Goal: Task Accomplishment & Management: Manage account settings

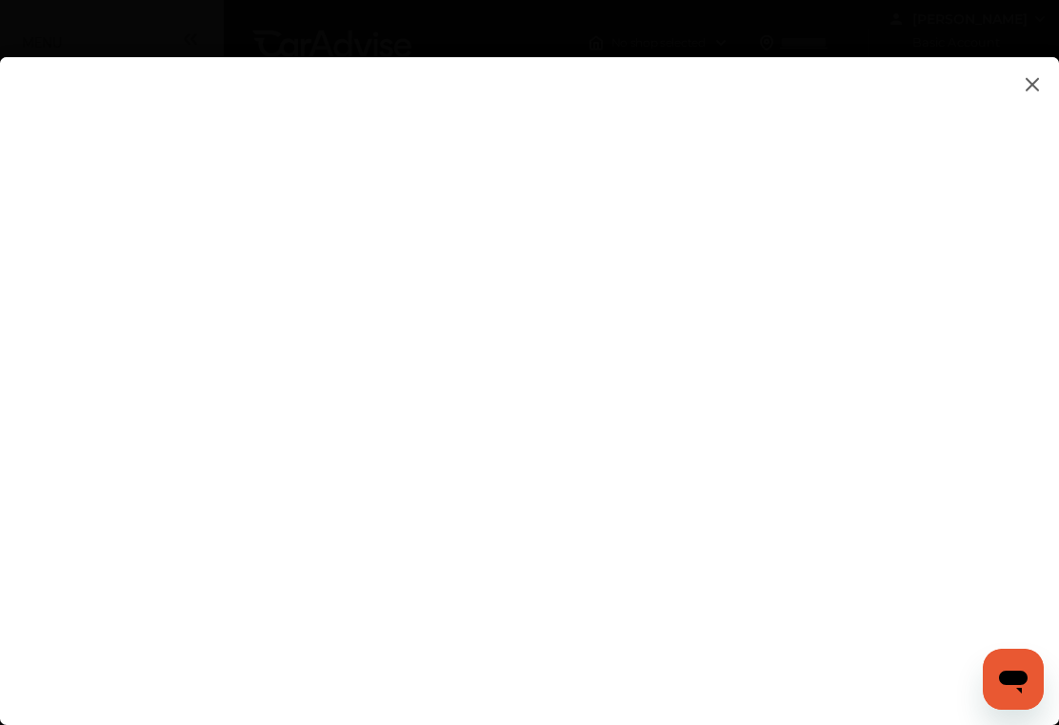
click at [1034, 86] on img at bounding box center [1032, 84] width 23 height 24
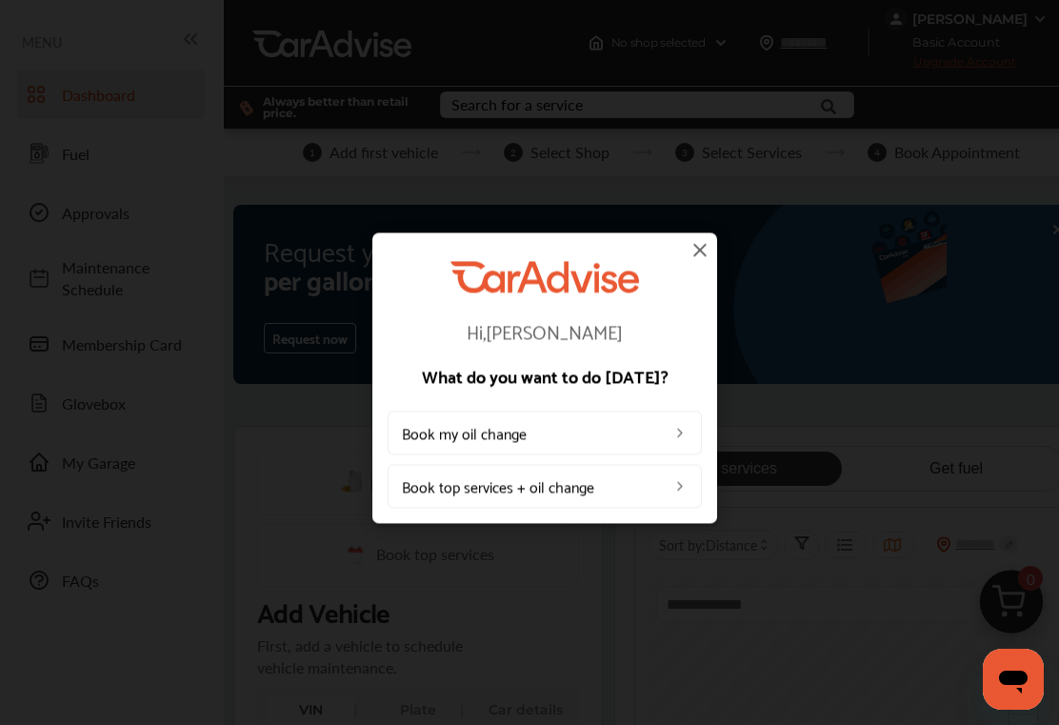
click at [697, 254] on img at bounding box center [699, 249] width 23 height 23
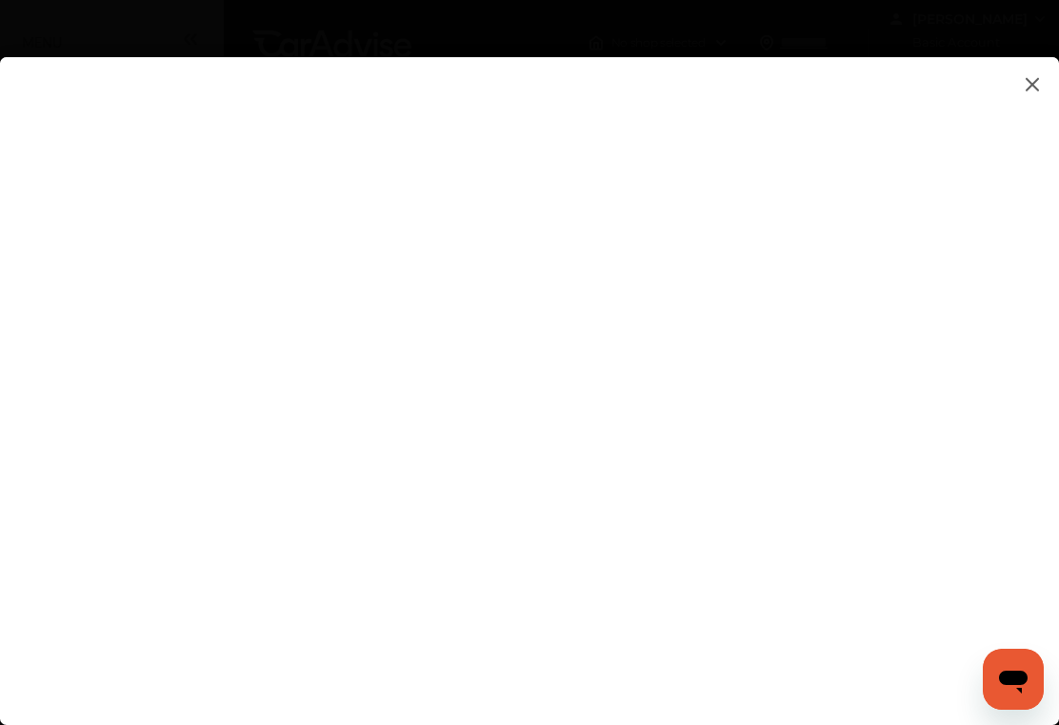
click at [1041, 82] on img at bounding box center [1032, 84] width 23 height 24
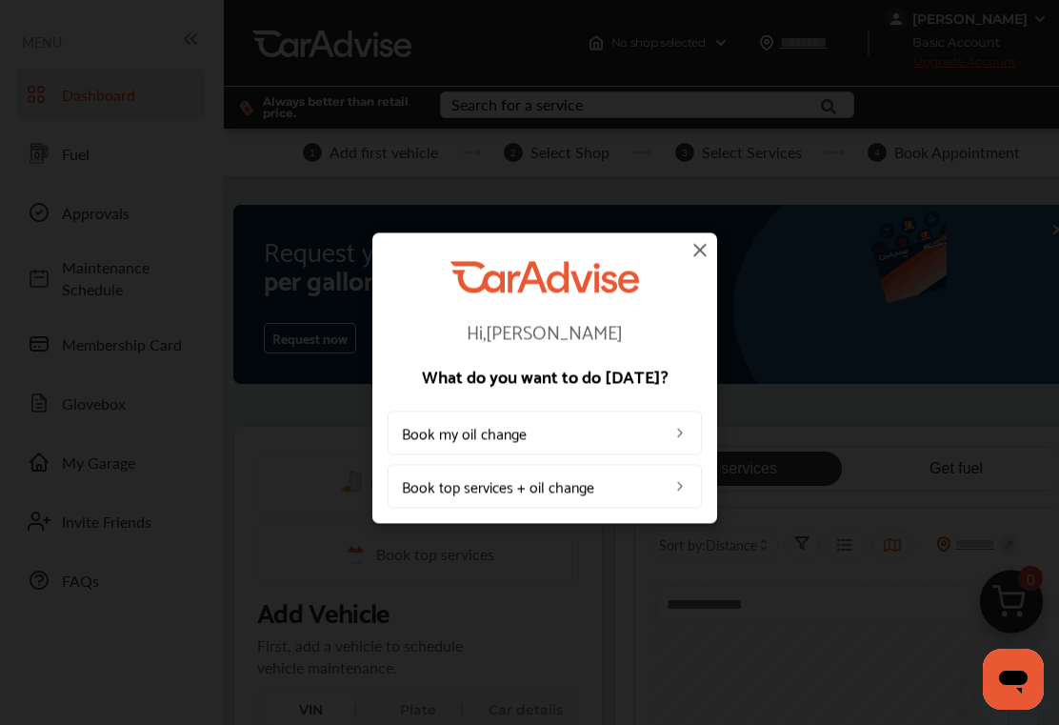
click at [708, 241] on img at bounding box center [699, 249] width 23 height 23
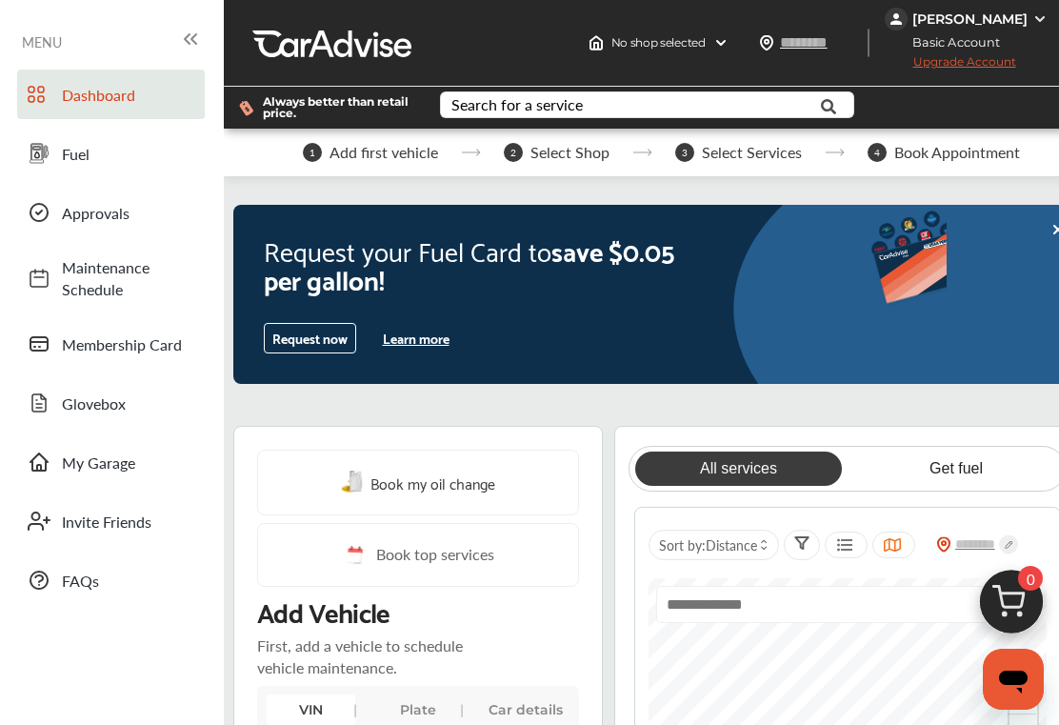
click at [1003, 30] on div "[PERSON_NAME]" at bounding box center [969, 19] width 168 height 23
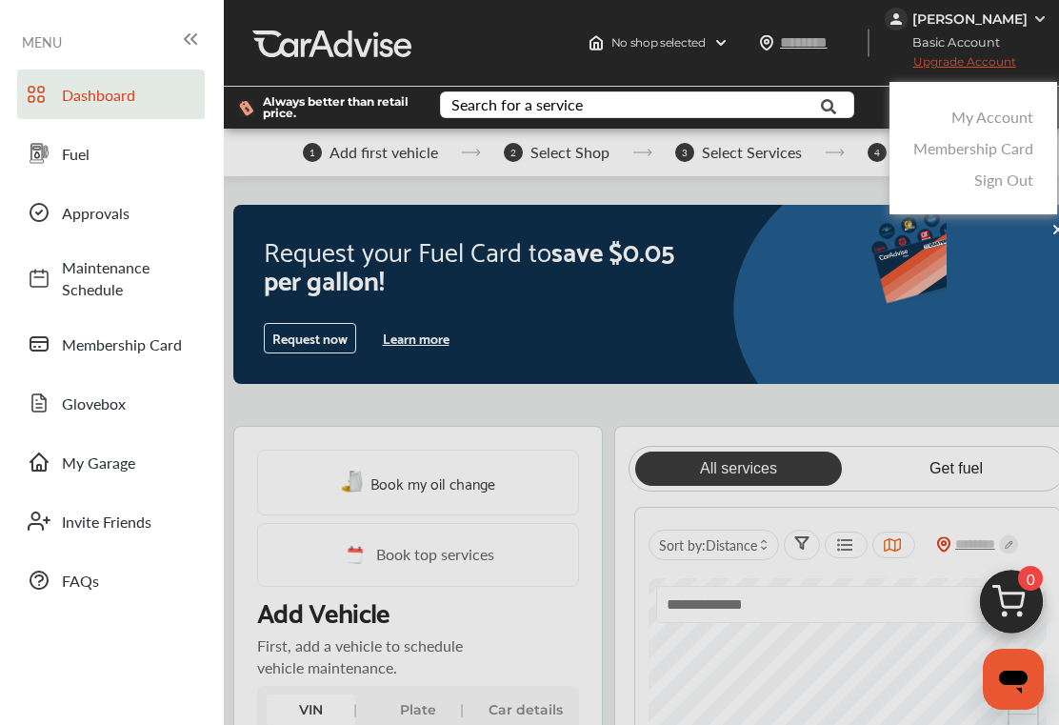
click at [39, 41] on span "MENU" at bounding box center [42, 41] width 40 height 15
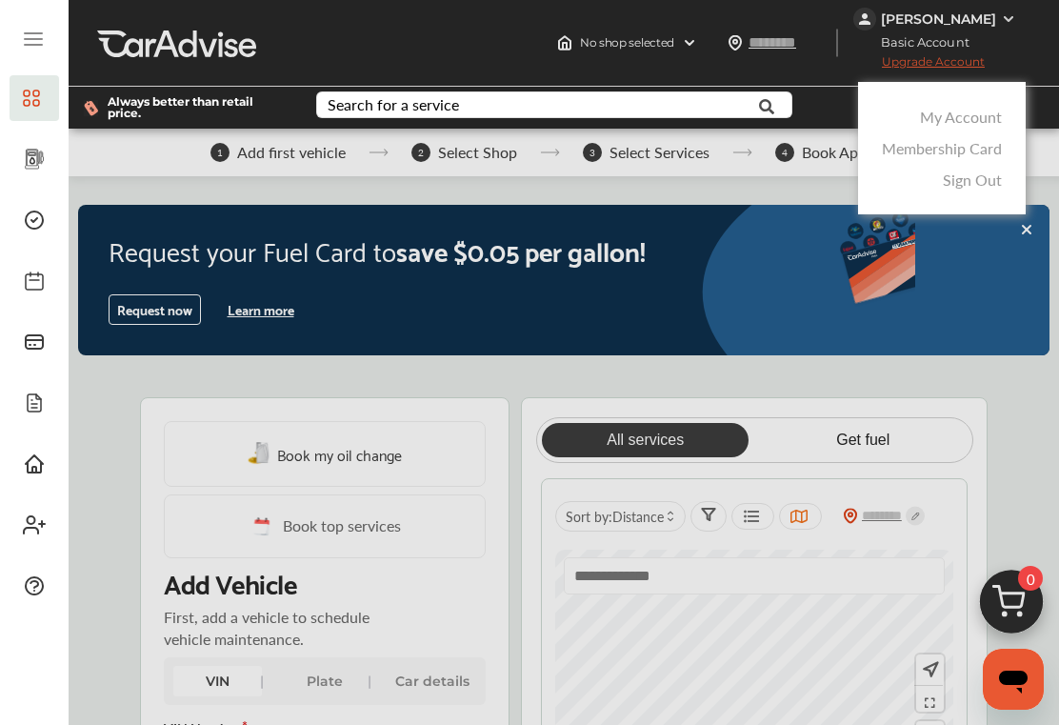
click at [39, 45] on icon at bounding box center [33, 45] width 17 height 0
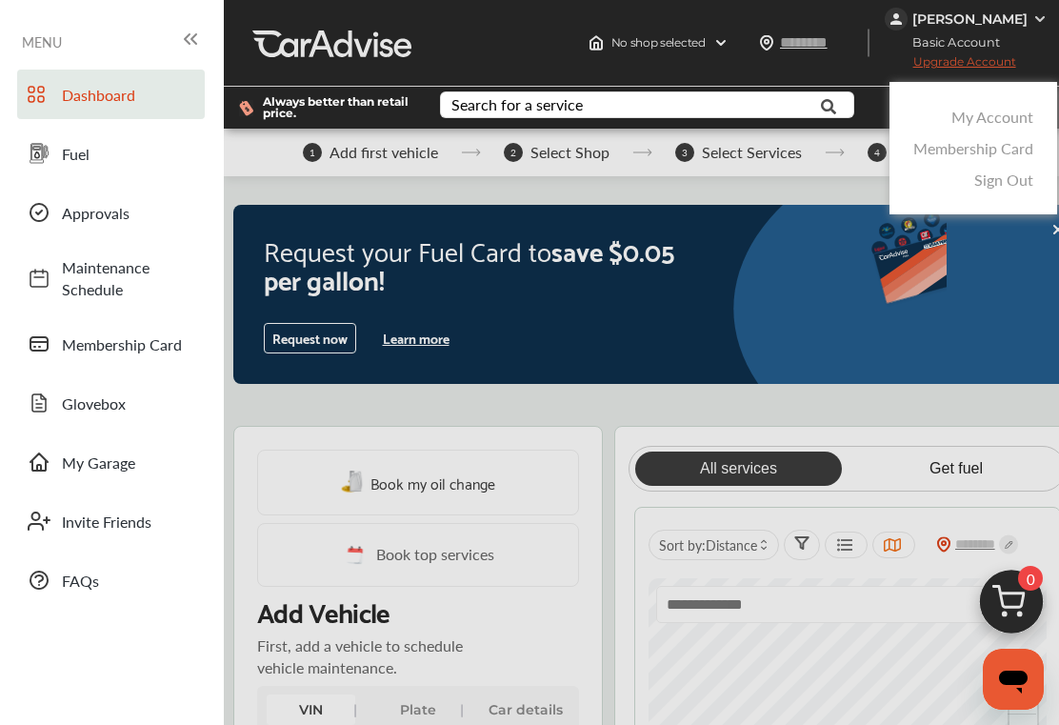
click at [1009, 188] on link "Sign Out" at bounding box center [1003, 180] width 59 height 22
